Goal: Navigation & Orientation: Find specific page/section

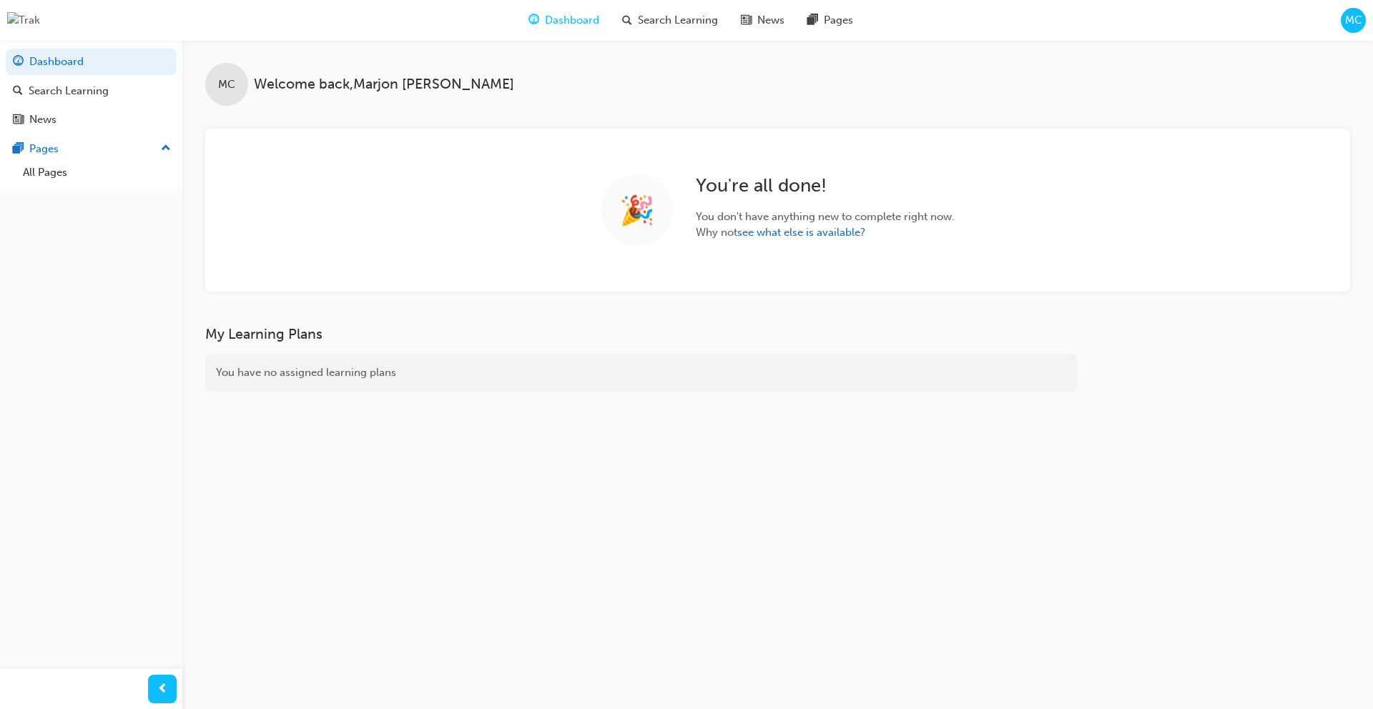
click at [1359, 19] on span "MC" at bounding box center [1353, 20] width 17 height 16
